Goal: Find specific page/section: Find specific page/section

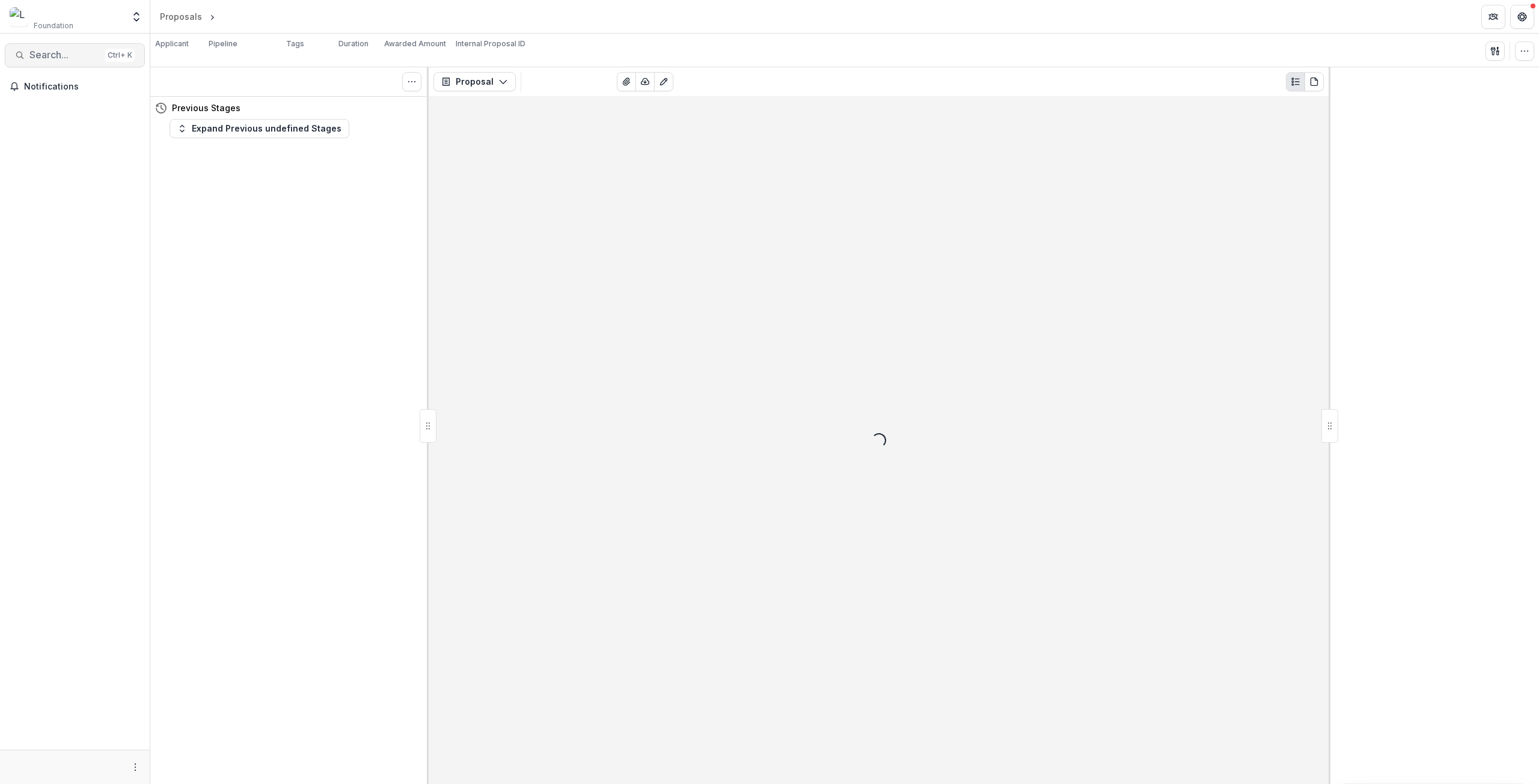
click at [60, 56] on span "Search..." at bounding box center [64, 54] width 71 height 11
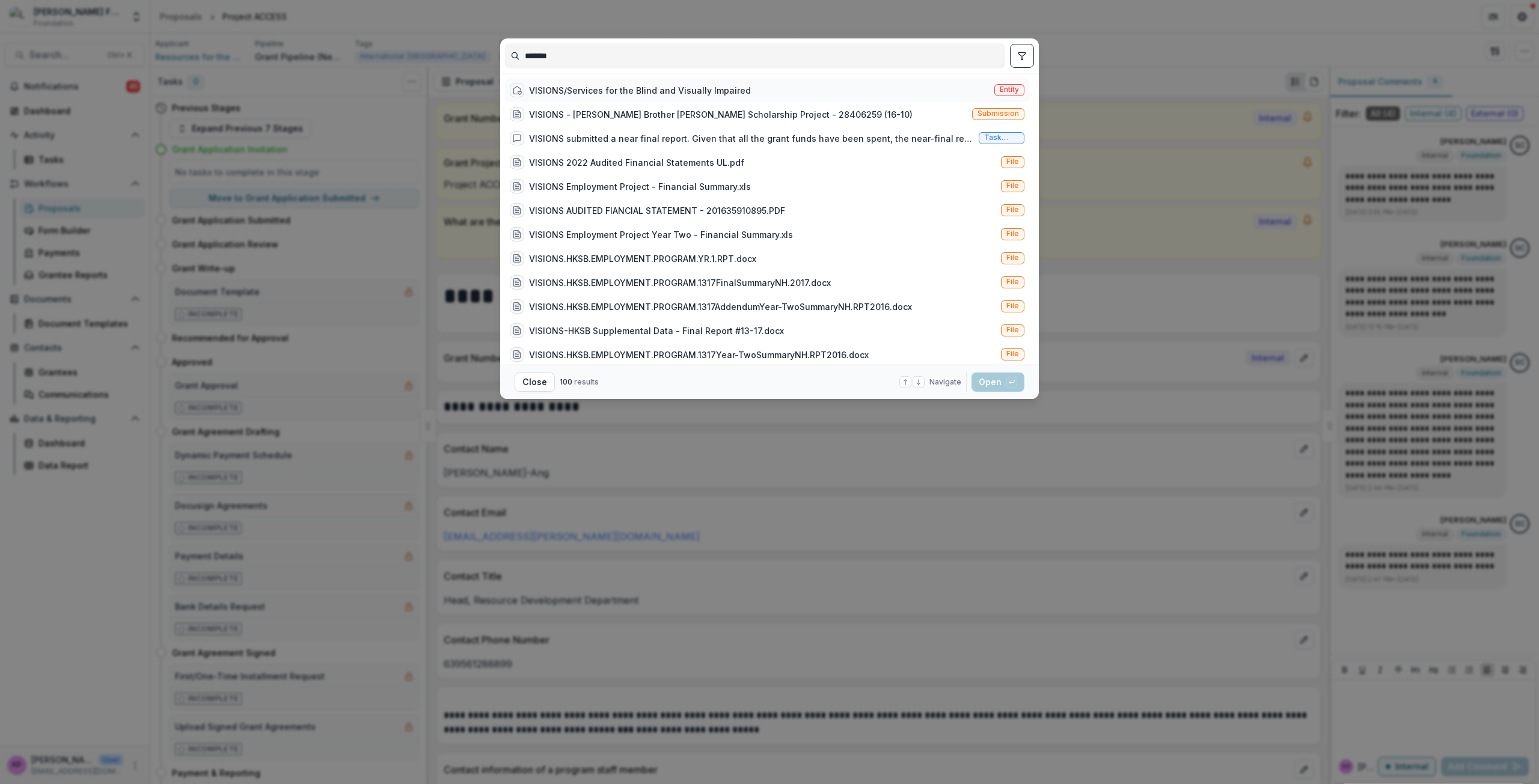
type input "*******"
click at [564, 91] on div "VISIONS/Services for the Blind and Visually Impaired" at bounding box center [640, 90] width 222 height 13
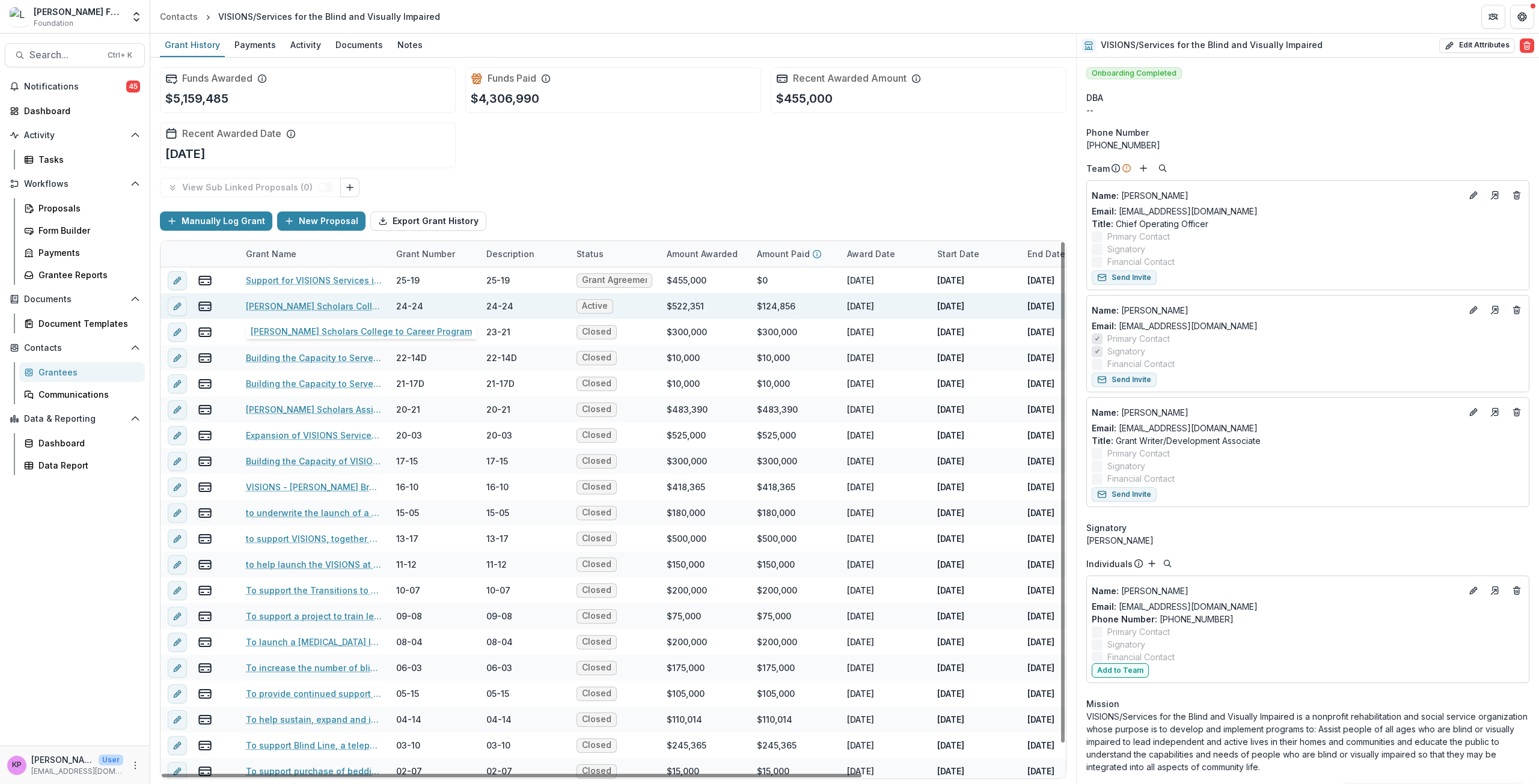
click at [338, 304] on link "[PERSON_NAME] Scholars College to Career Program" at bounding box center [314, 306] width 136 height 13
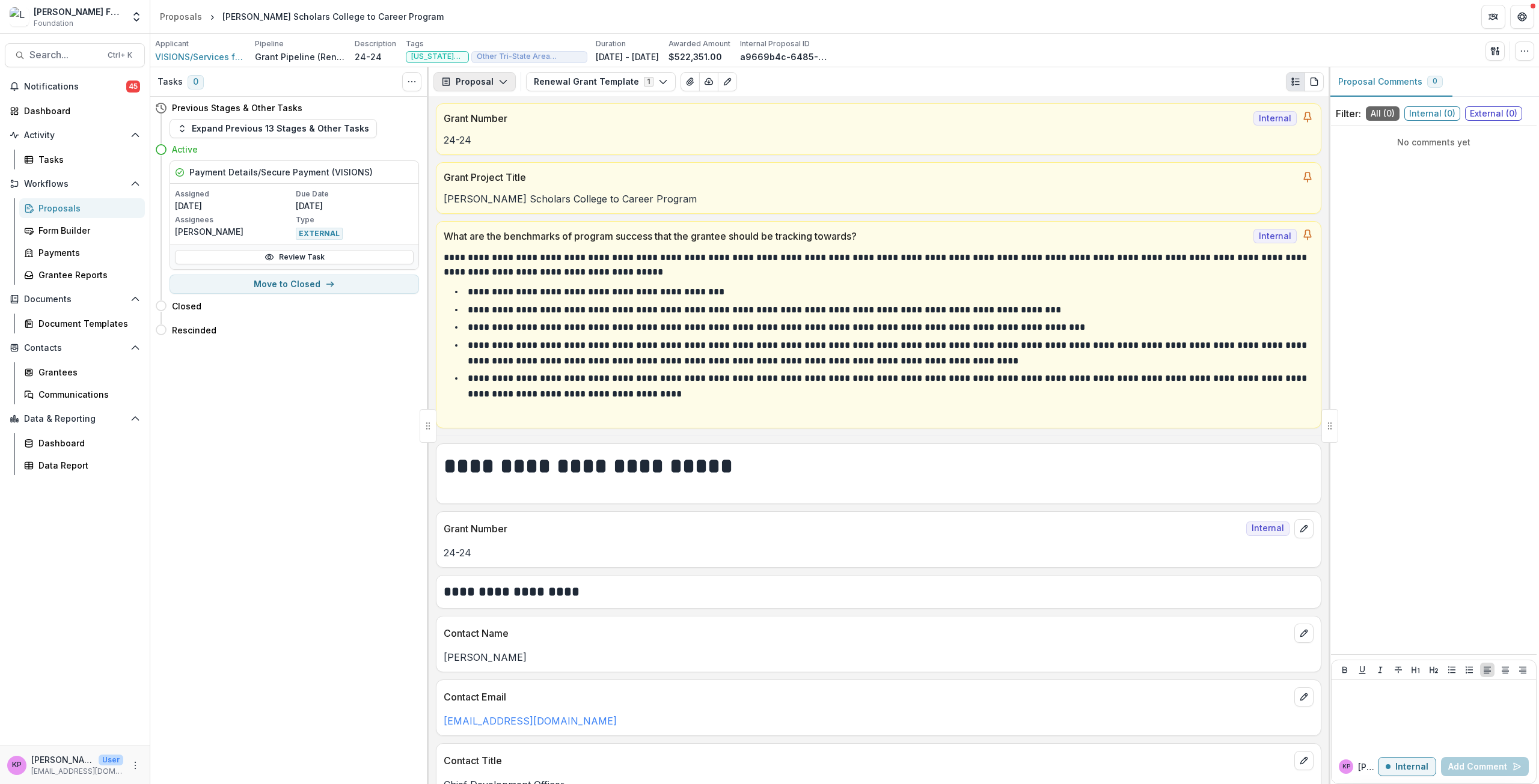
click at [499, 82] on icon "button" at bounding box center [503, 82] width 9 height 9
click at [493, 148] on div "Reports" at bounding box center [513, 148] width 110 height 13
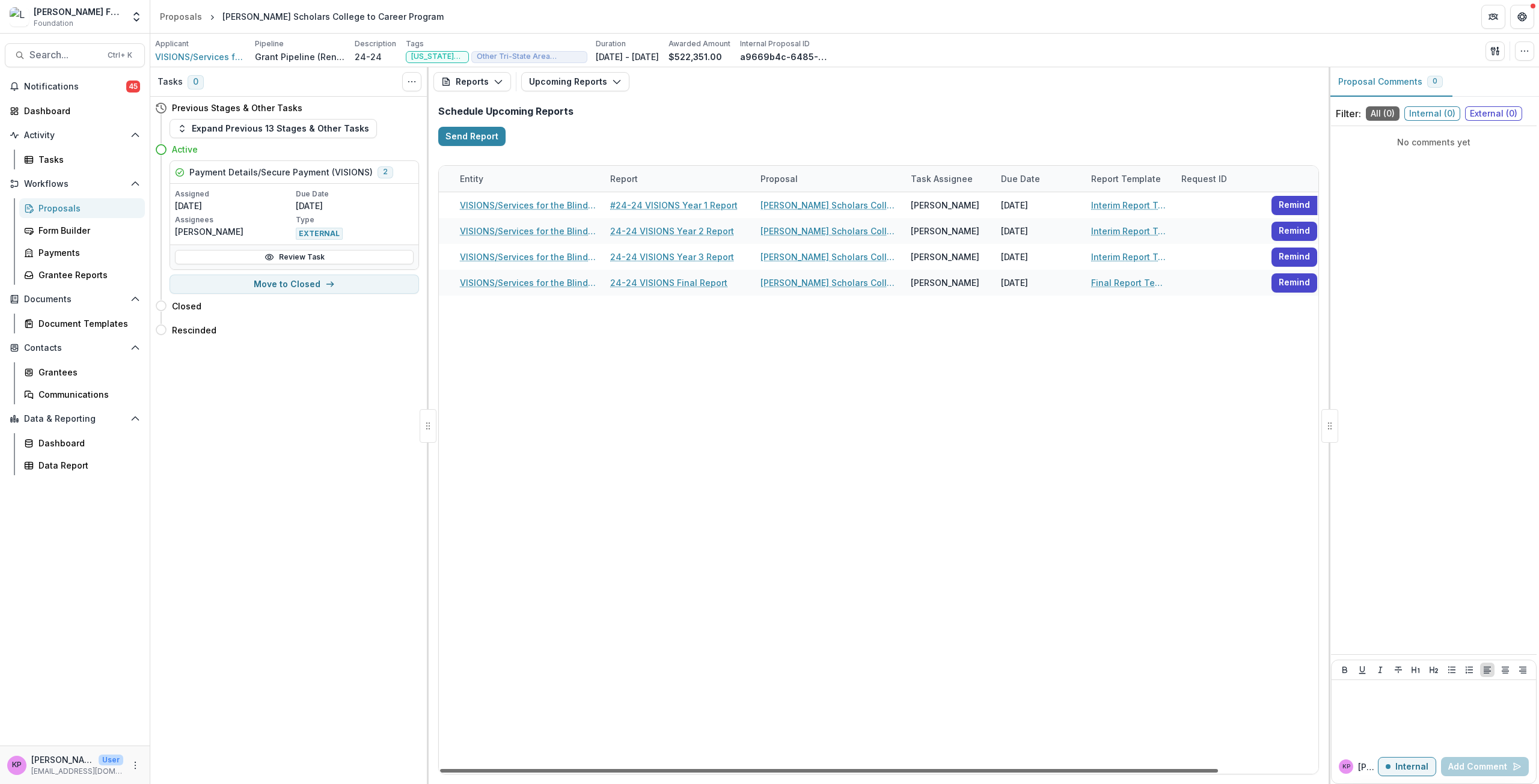
scroll to position [0, 72]
drag, startPoint x: 1004, startPoint y: 771, endPoint x: 1068, endPoint y: 771, distance: 64.0
click at [1068, 771] on div at bounding box center [829, 771] width 778 height 3
click at [1021, 496] on div "24-24 VISIONS/Services for the Blind and Visually Impaired #24-24 VISIONS Year …" at bounding box center [863, 482] width 992 height 581
